Goal: Task Accomplishment & Management: Manage account settings

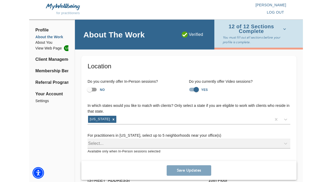
scroll to position [409, 0]
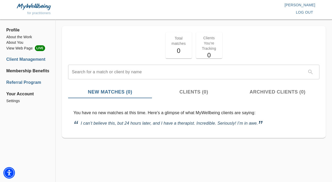
click at [27, 82] on li "Referral Program" at bounding box center [27, 82] width 43 height 6
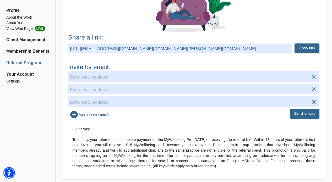
scroll to position [66, 0]
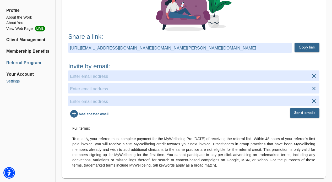
click at [16, 80] on li "Settings" at bounding box center [27, 81] width 43 height 5
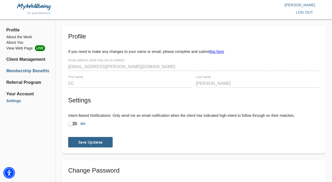
click at [34, 72] on li "Membership Benefits" at bounding box center [27, 71] width 43 height 6
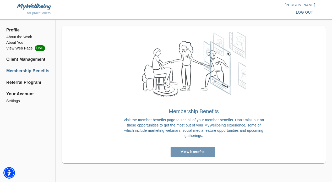
click at [201, 155] on link "View benefits" at bounding box center [192, 152] width 45 height 10
